Goal: Check status: Check status

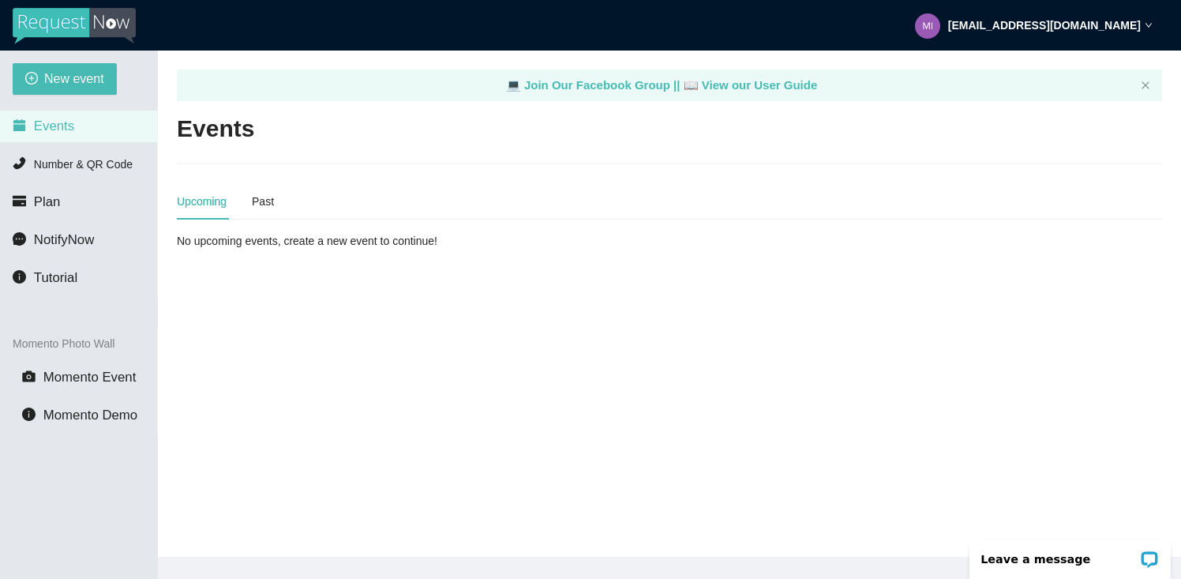
click at [71, 148] on ul "Events Number & QR Code Plan NotifyNow Tutorial" at bounding box center [79, 201] width 158 height 189
click at [73, 167] on span "Number & QR Code" at bounding box center [83, 164] width 99 height 13
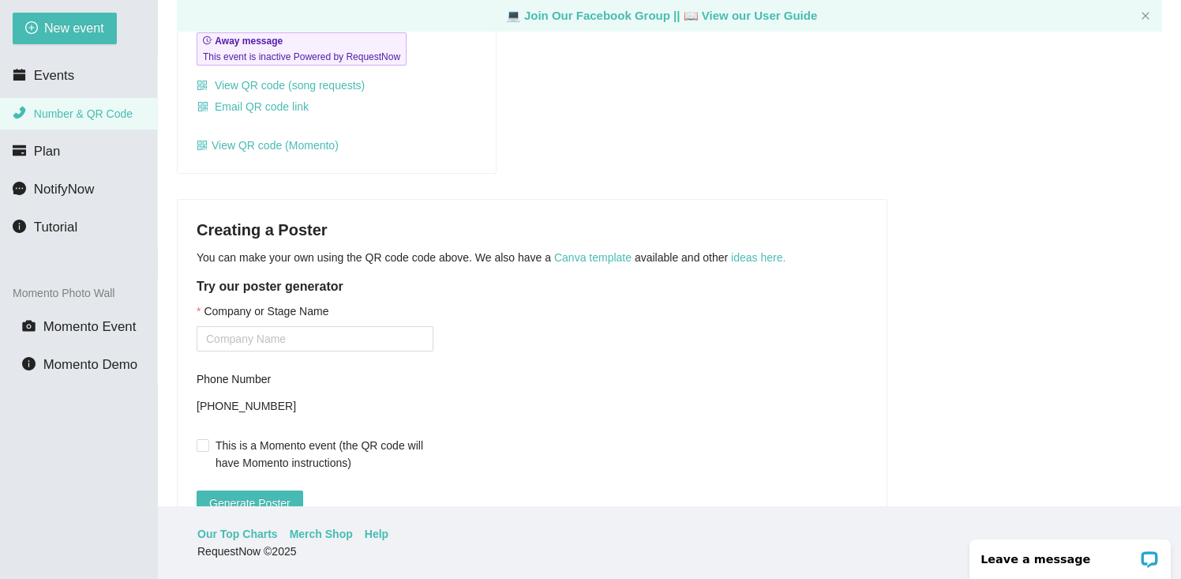
scroll to position [198, 0]
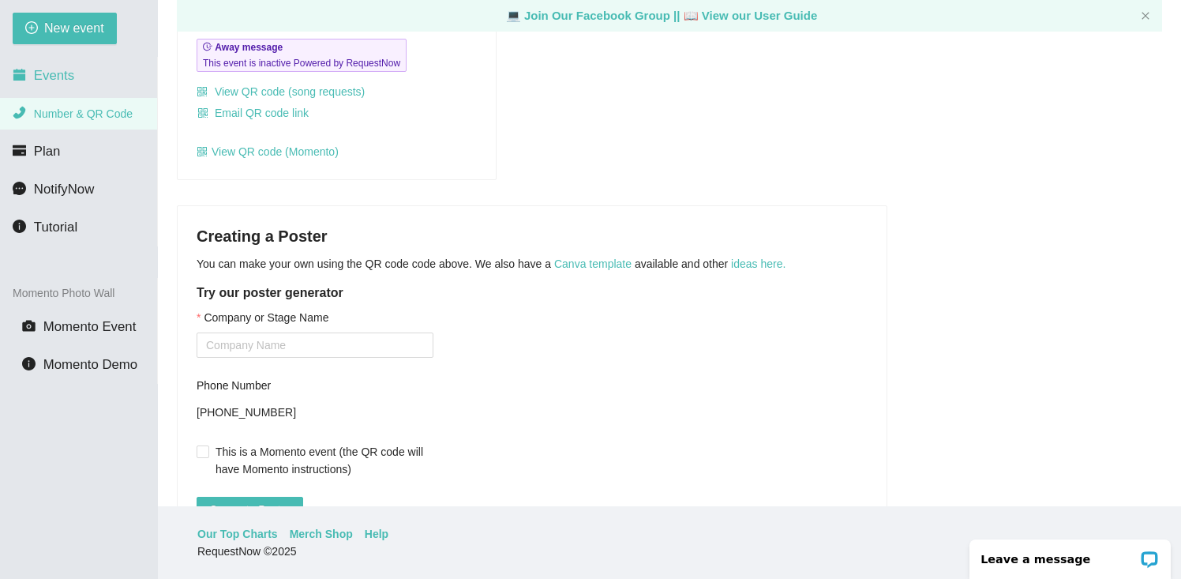
click at [63, 74] on span "Events" at bounding box center [54, 75] width 40 height 15
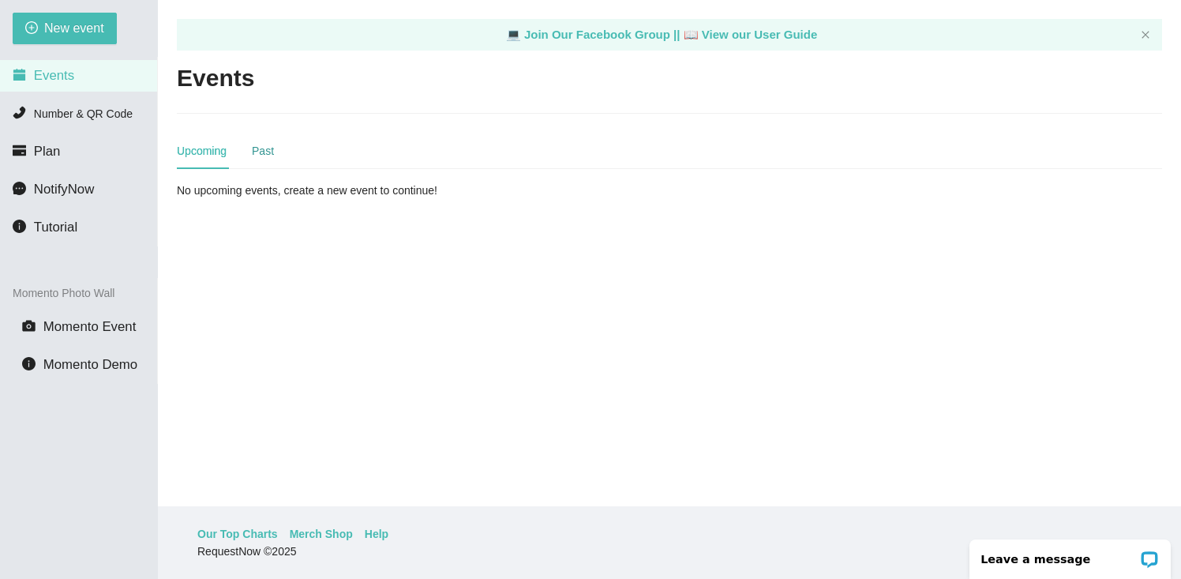
click at [273, 152] on div "Past" at bounding box center [263, 150] width 22 height 17
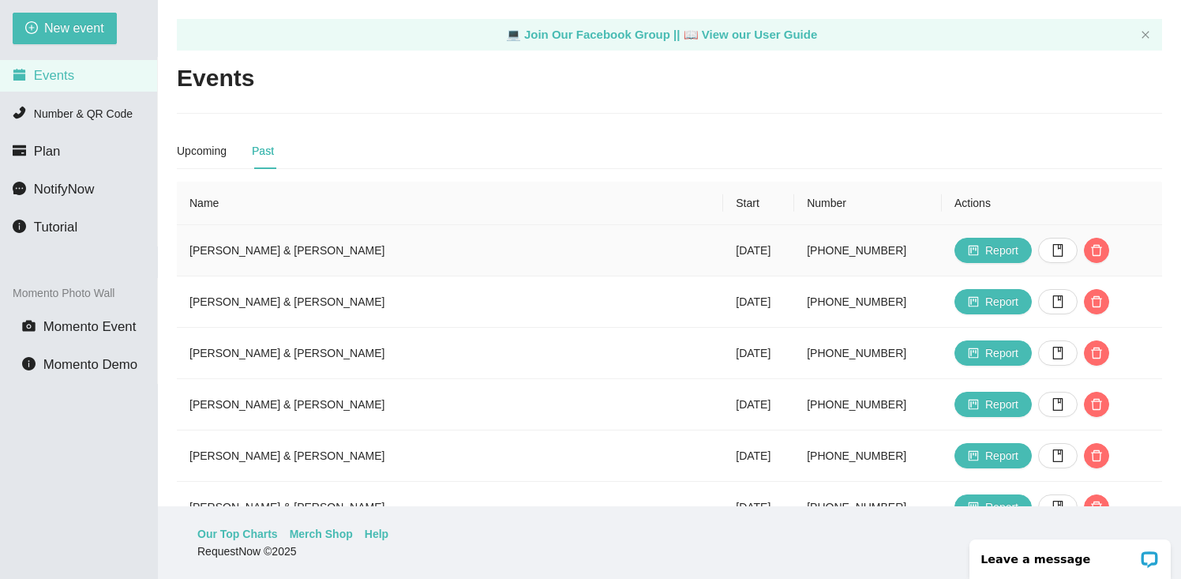
click at [316, 245] on td "[PERSON_NAME] & [PERSON_NAME]" at bounding box center [450, 250] width 546 height 51
click at [331, 242] on td "[PERSON_NAME] & [PERSON_NAME]" at bounding box center [450, 250] width 546 height 51
click at [1038, 244] on button "button" at bounding box center [1057, 250] width 39 height 25
